Goal: Task Accomplishment & Management: Manage account settings

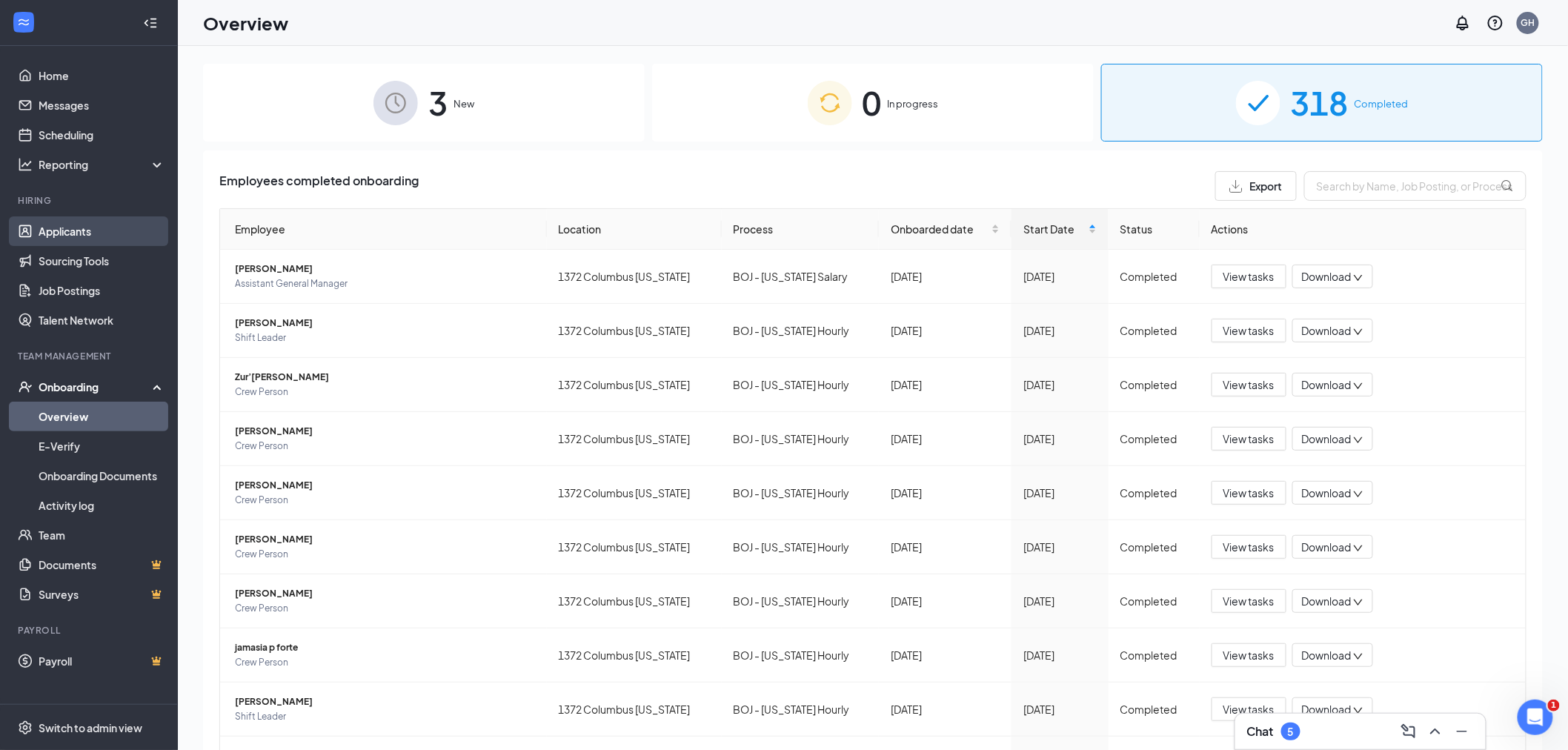
drag, startPoint x: 80, startPoint y: 227, endPoint x: 106, endPoint y: 226, distance: 26.0
click at [81, 227] on link "Applicants" at bounding box center [102, 231] width 127 height 30
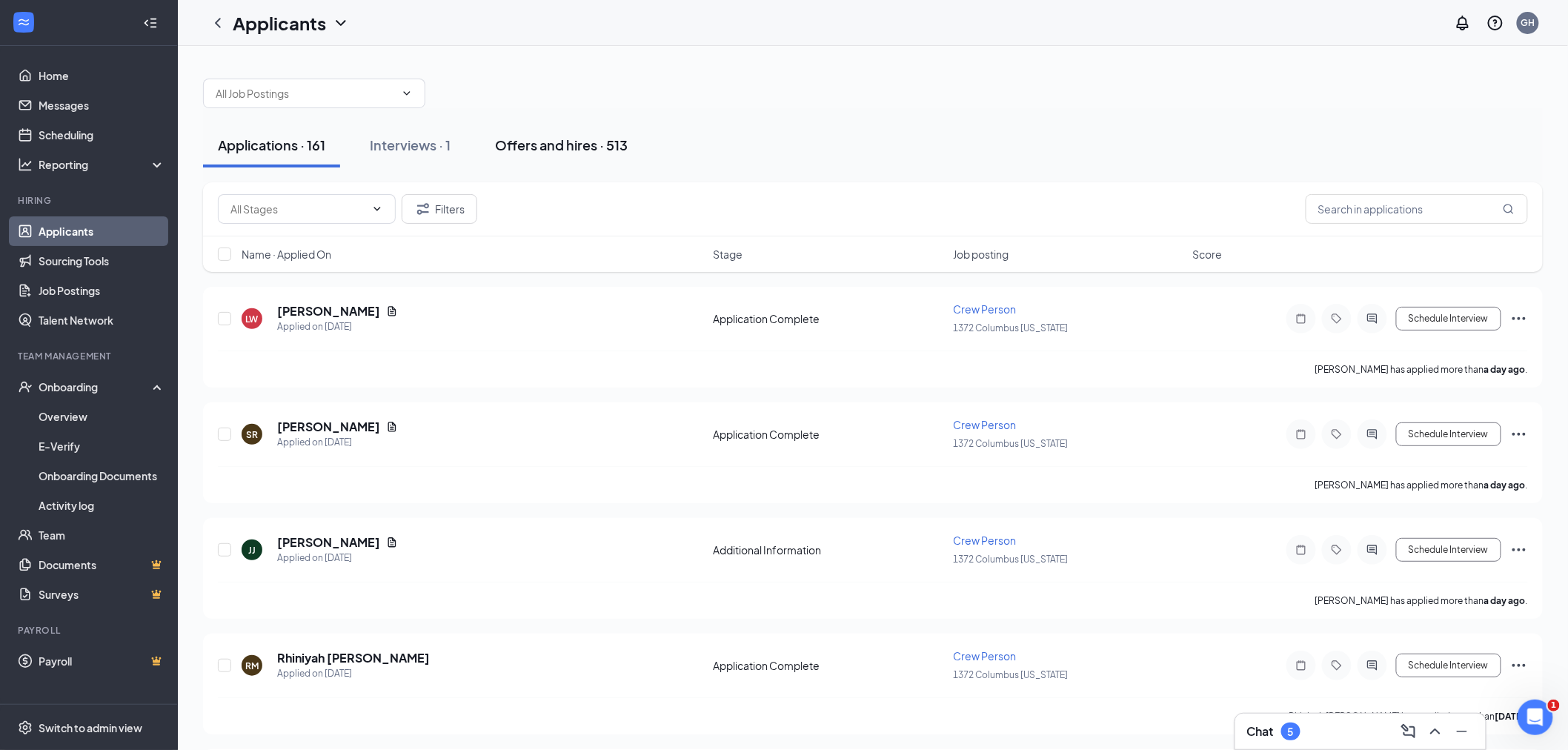
click at [507, 147] on div "Offers and hires · 513" at bounding box center [561, 145] width 132 height 19
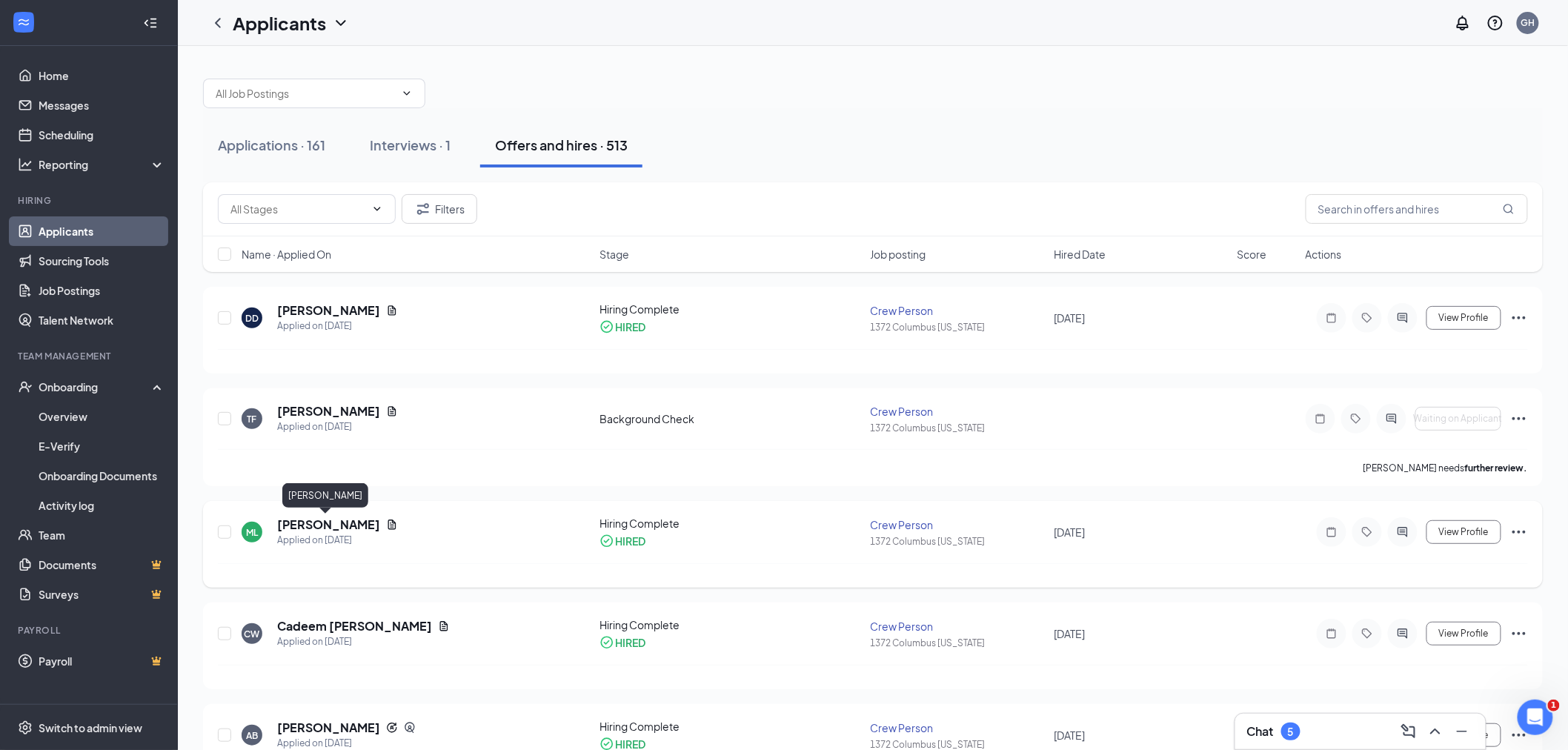
click at [330, 523] on h5 "[PERSON_NAME]" at bounding box center [328, 524] width 103 height 16
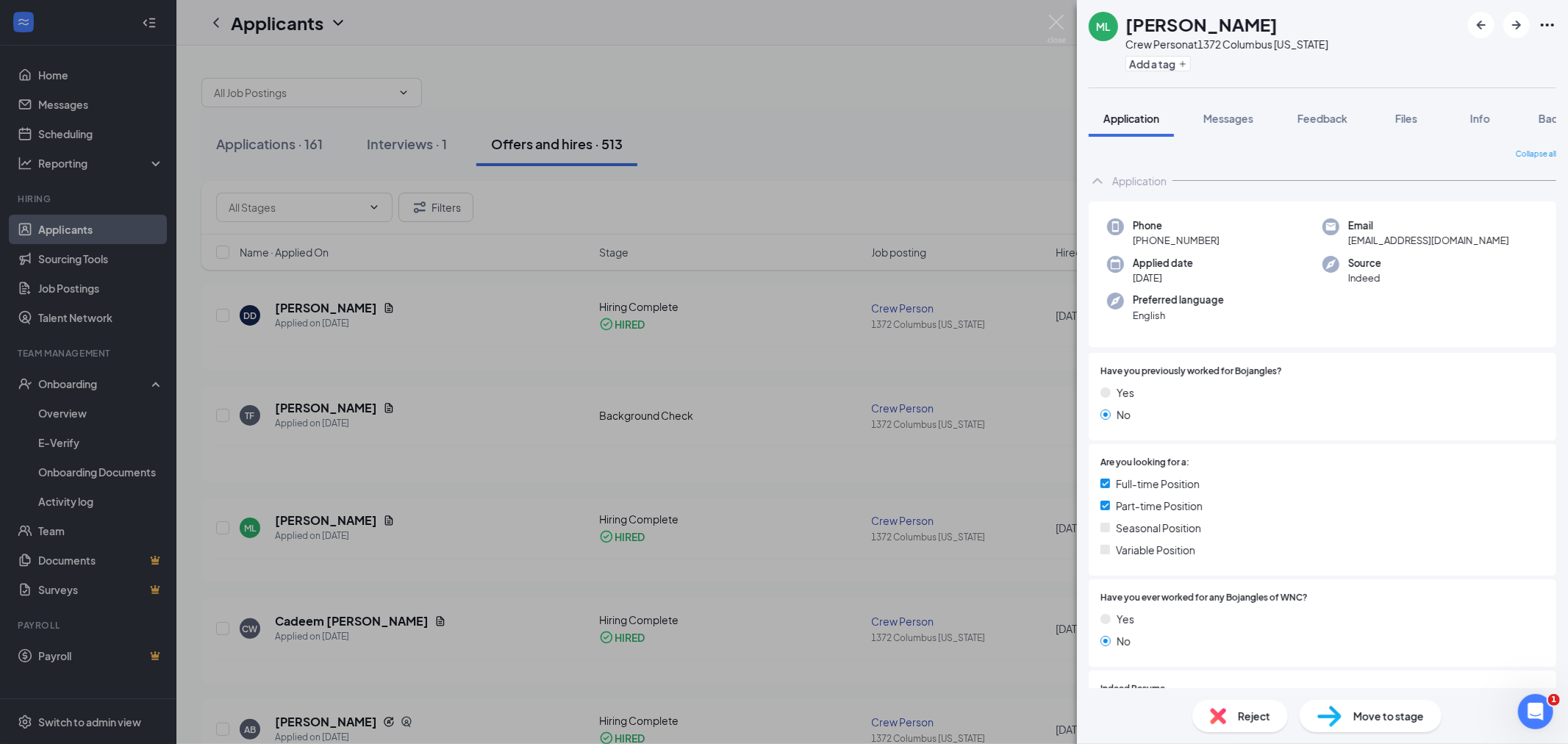
drag, startPoint x: 321, startPoint y: 333, endPoint x: 320, endPoint y: 321, distance: 12.0
click at [320, 321] on div "ML [PERSON_NAME] Crew Person at [STREET_ADDRESS][US_STATE] Add a tag Applicatio…" at bounding box center [784, 372] width 1568 height 744
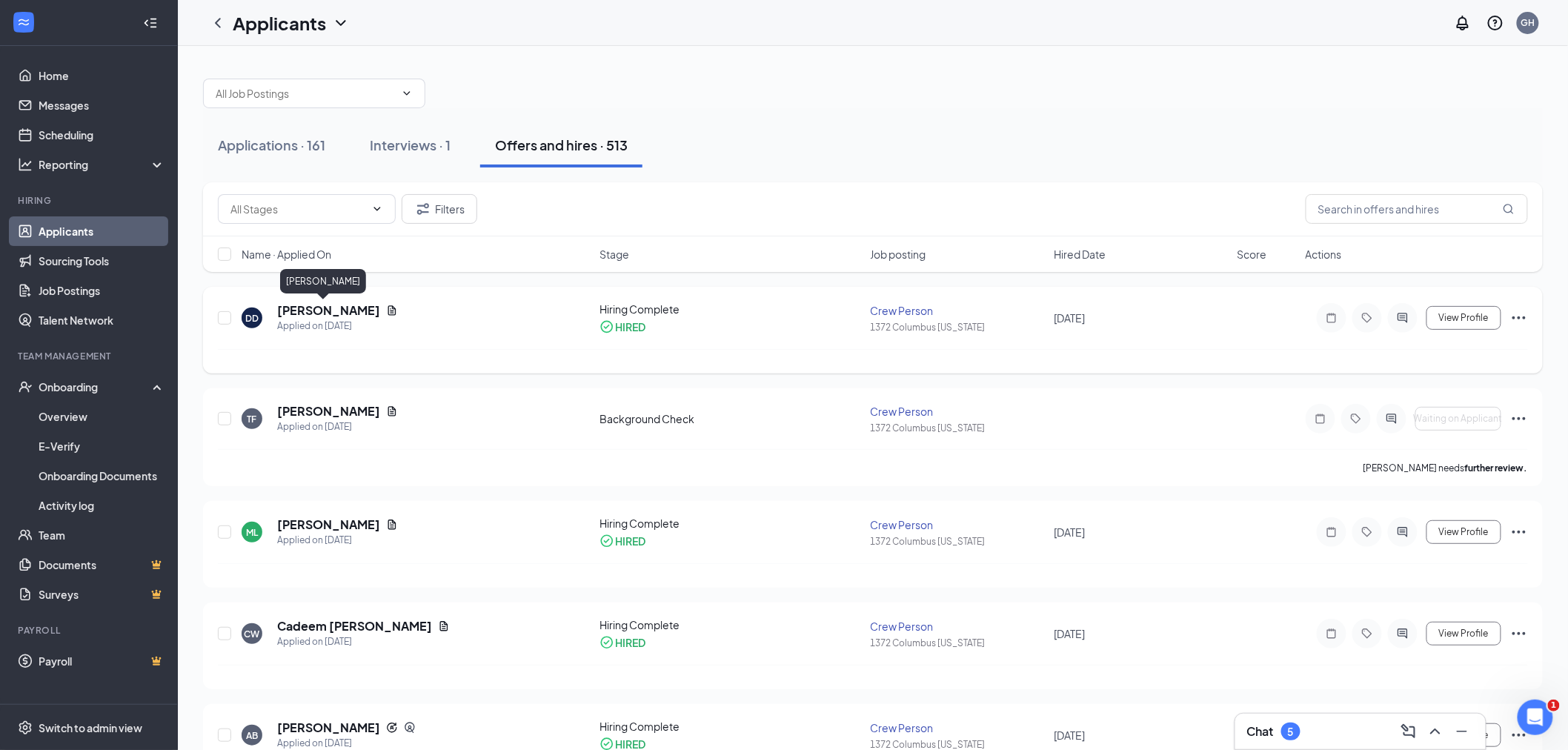
click at [322, 310] on h5 "[PERSON_NAME]" at bounding box center [328, 311] width 103 height 16
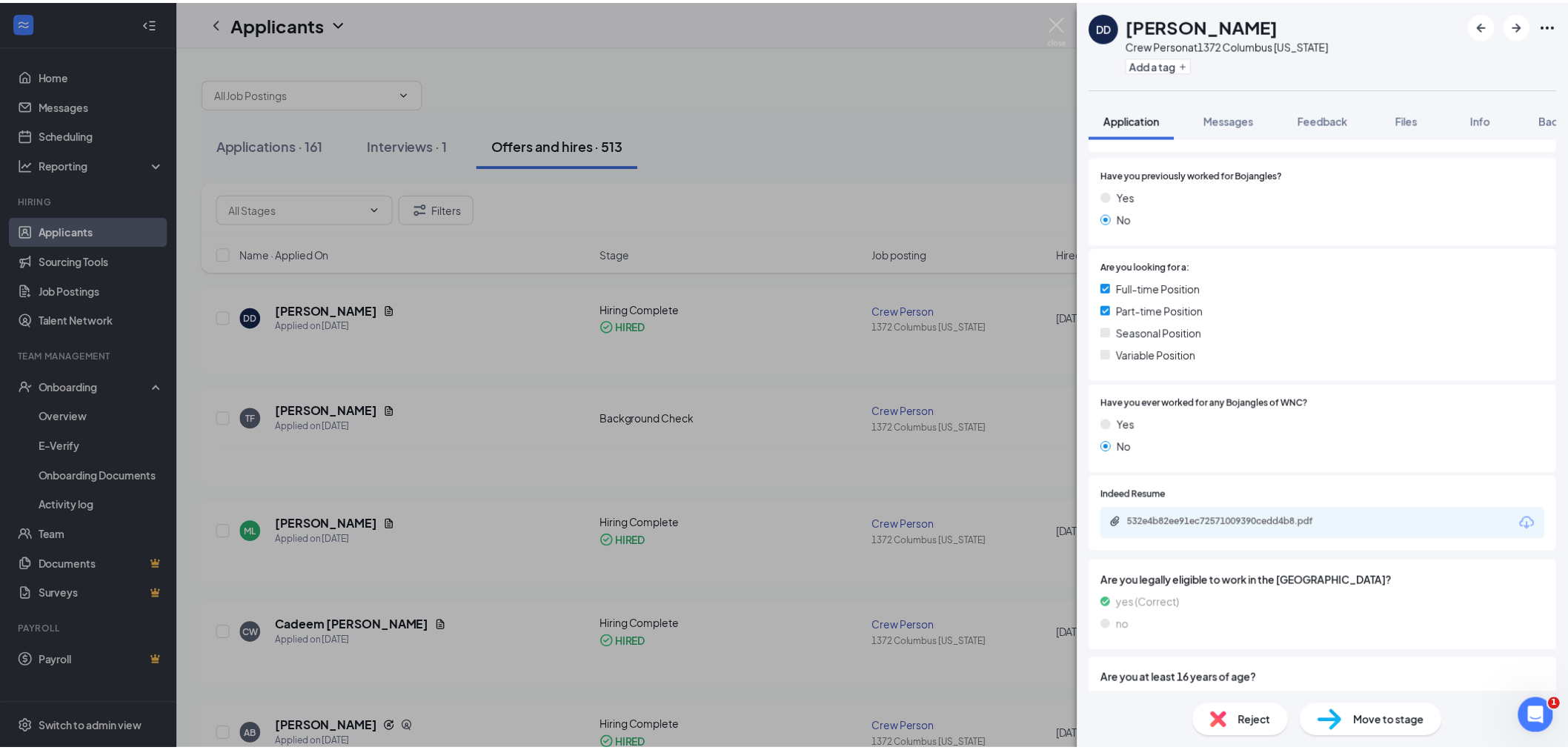
scroll to position [247, 0]
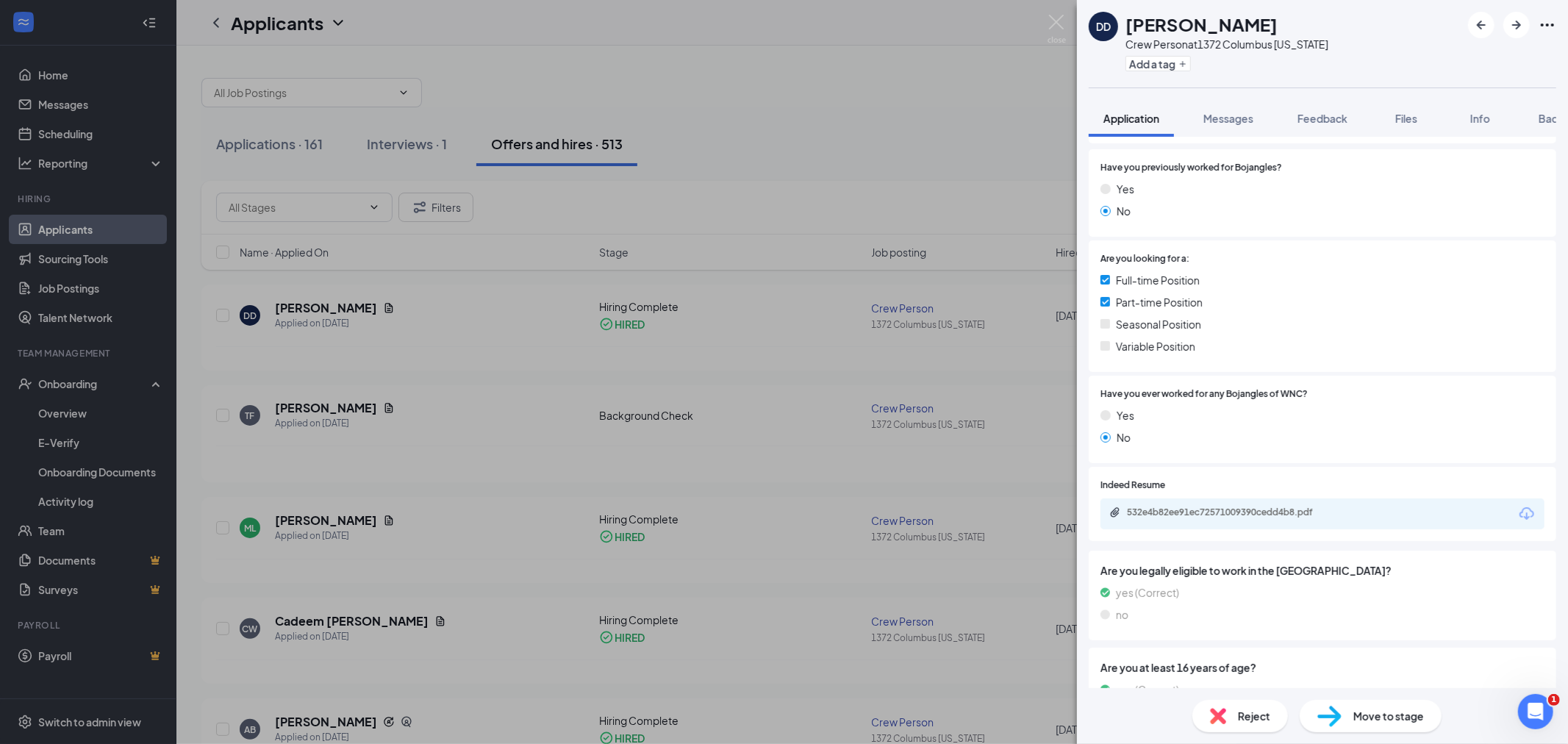
click at [1065, 19] on img at bounding box center [1057, 29] width 19 height 28
